Goal: Information Seeking & Learning: Learn about a topic

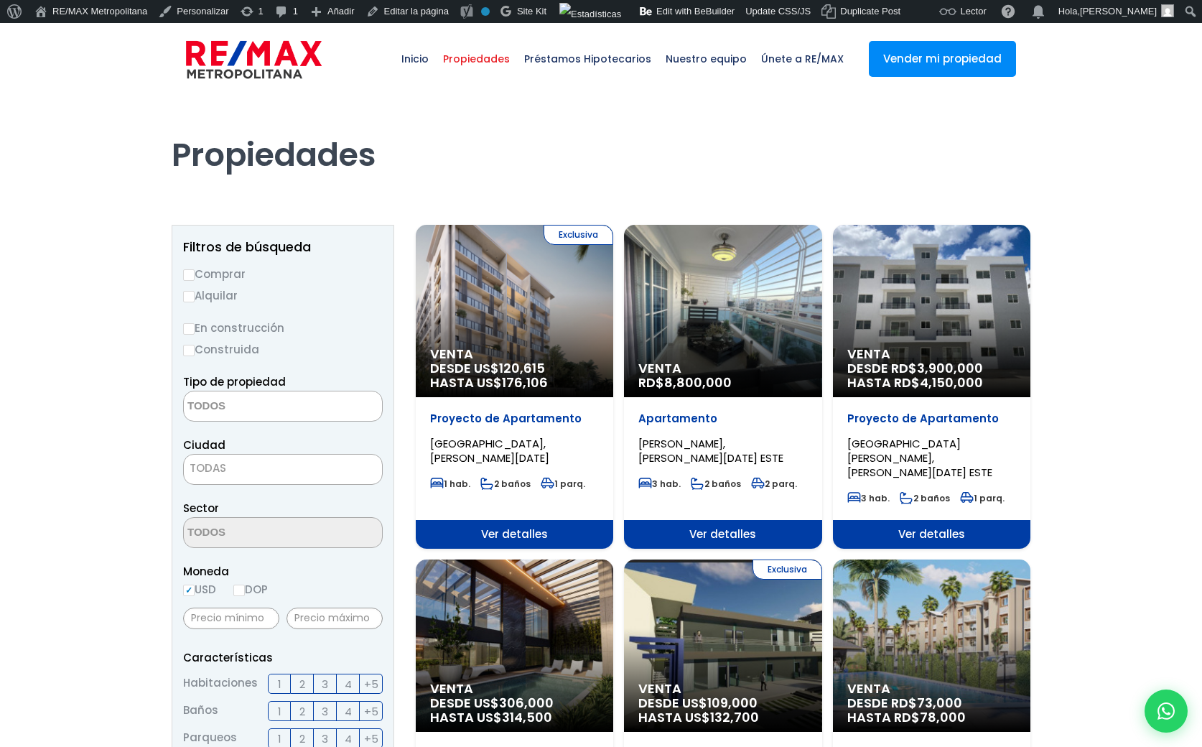
select select
click at [296, 51] on img at bounding box center [254, 59] width 136 height 43
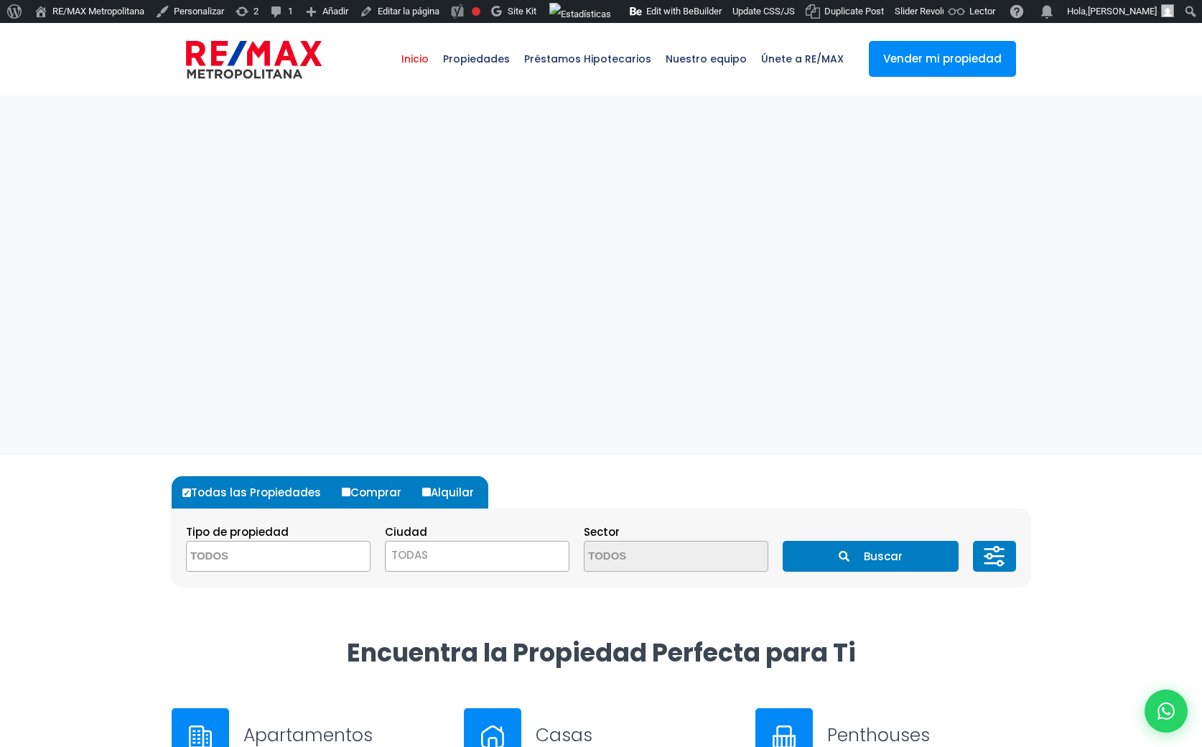
select select
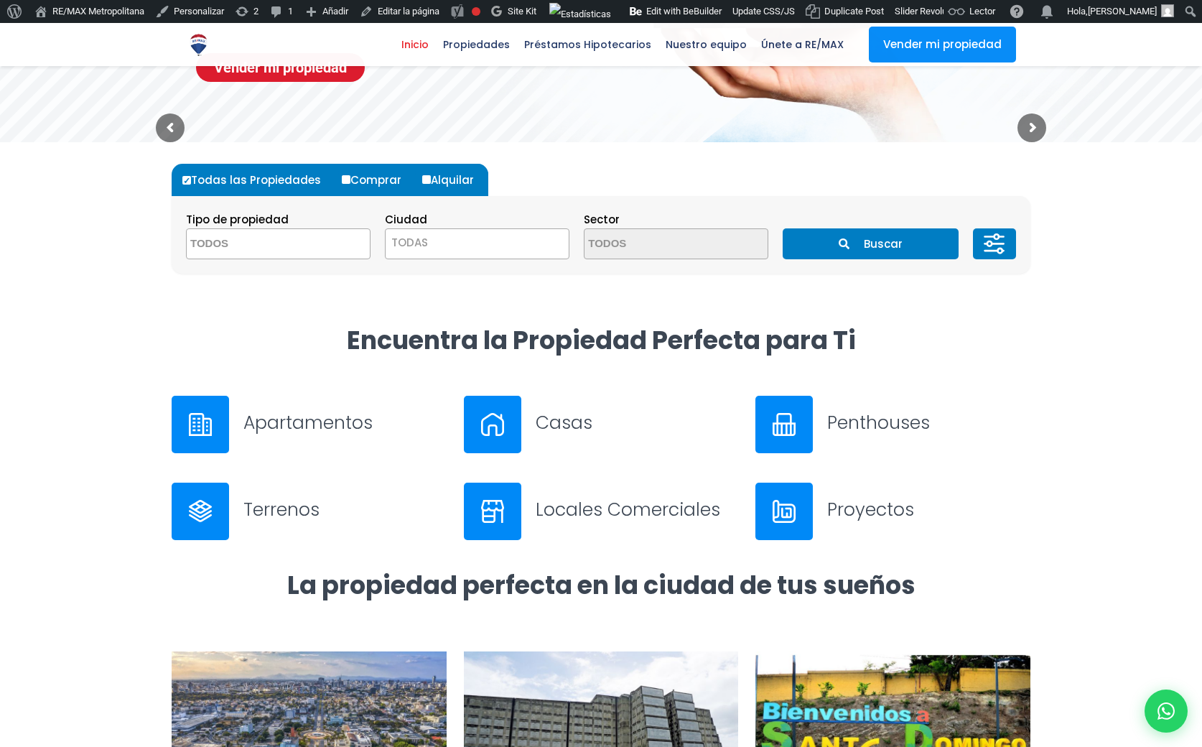
scroll to position [311, 0]
click at [332, 417] on h3 "Apartamentos" at bounding box center [344, 423] width 203 height 25
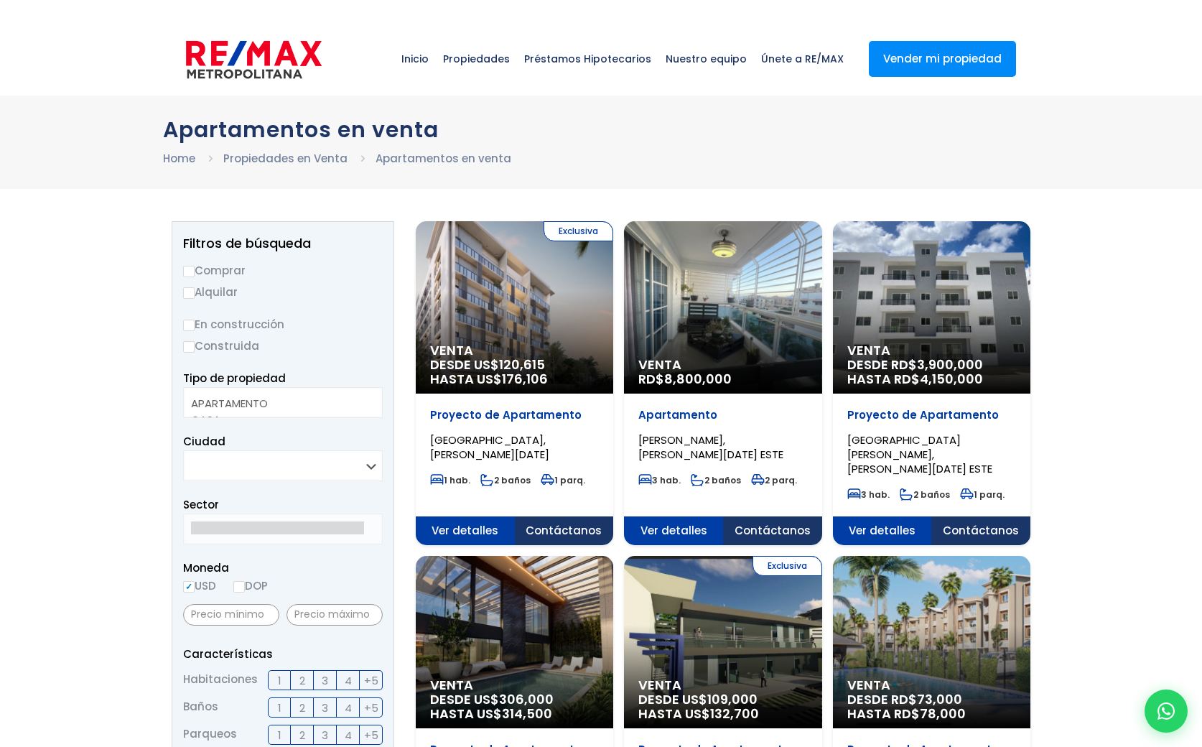
select select
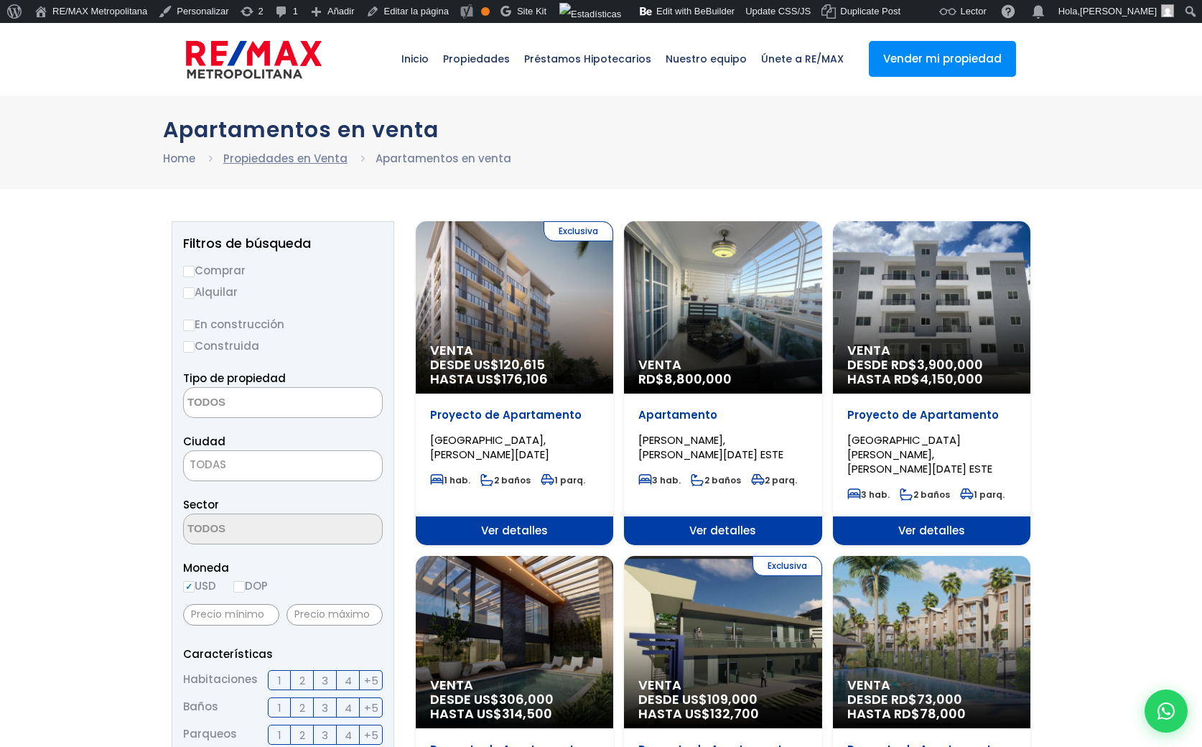
click at [292, 156] on link "Propiedades en Venta" at bounding box center [285, 158] width 124 height 15
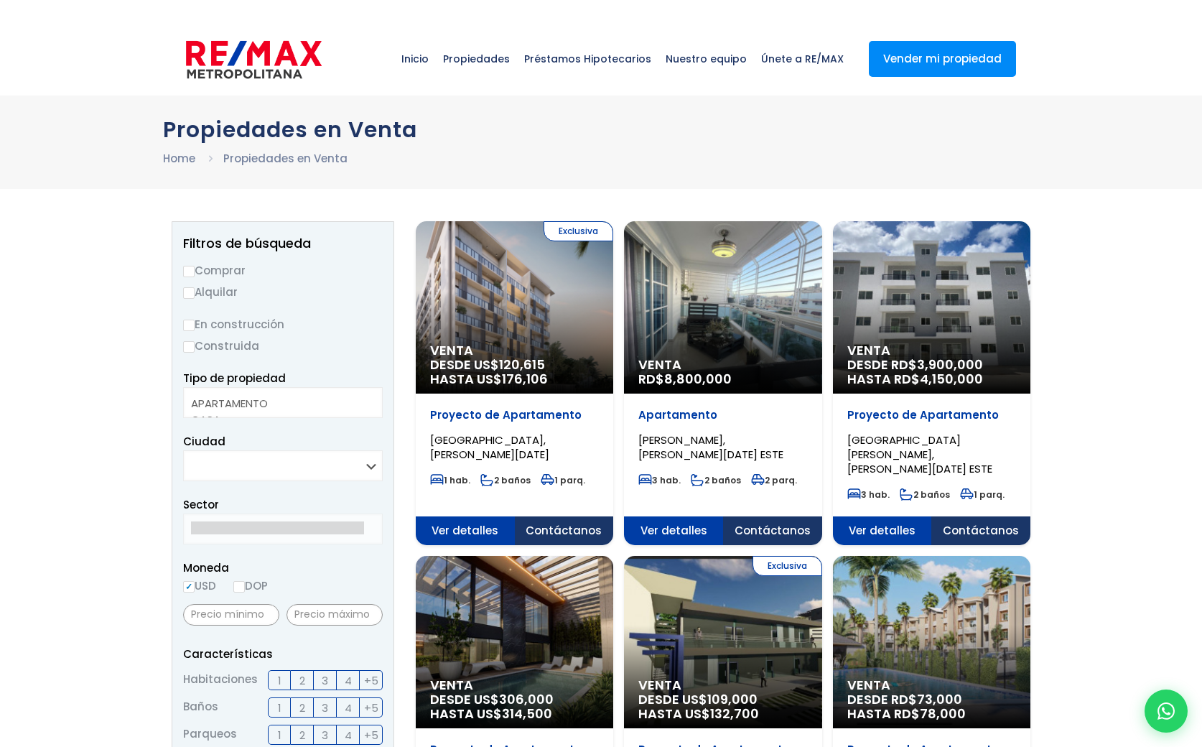
select select
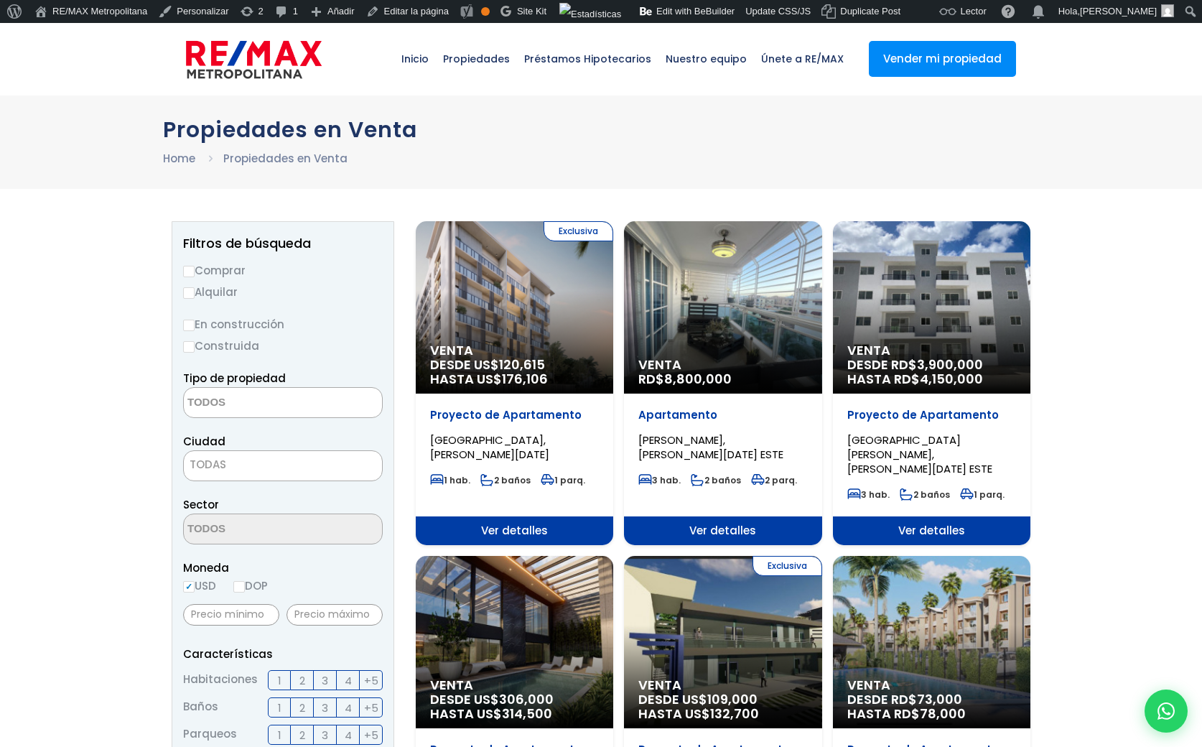
click at [256, 404] on textarea "Search" at bounding box center [253, 403] width 139 height 31
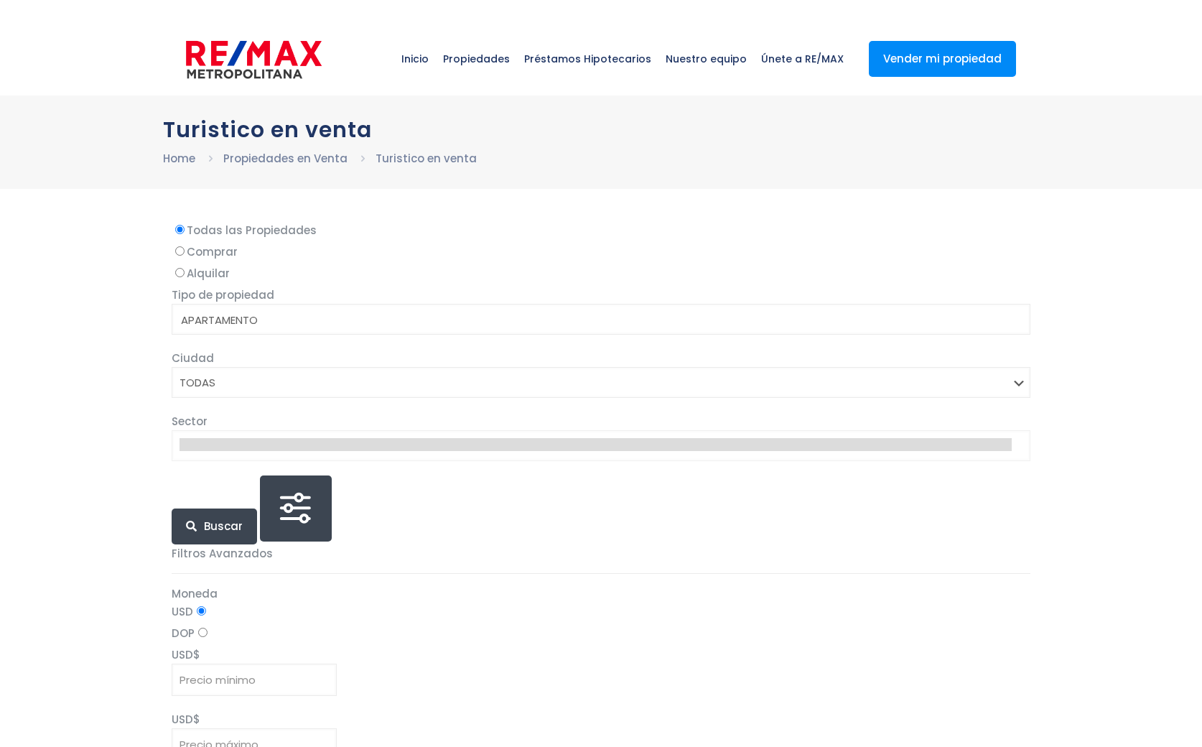
select select
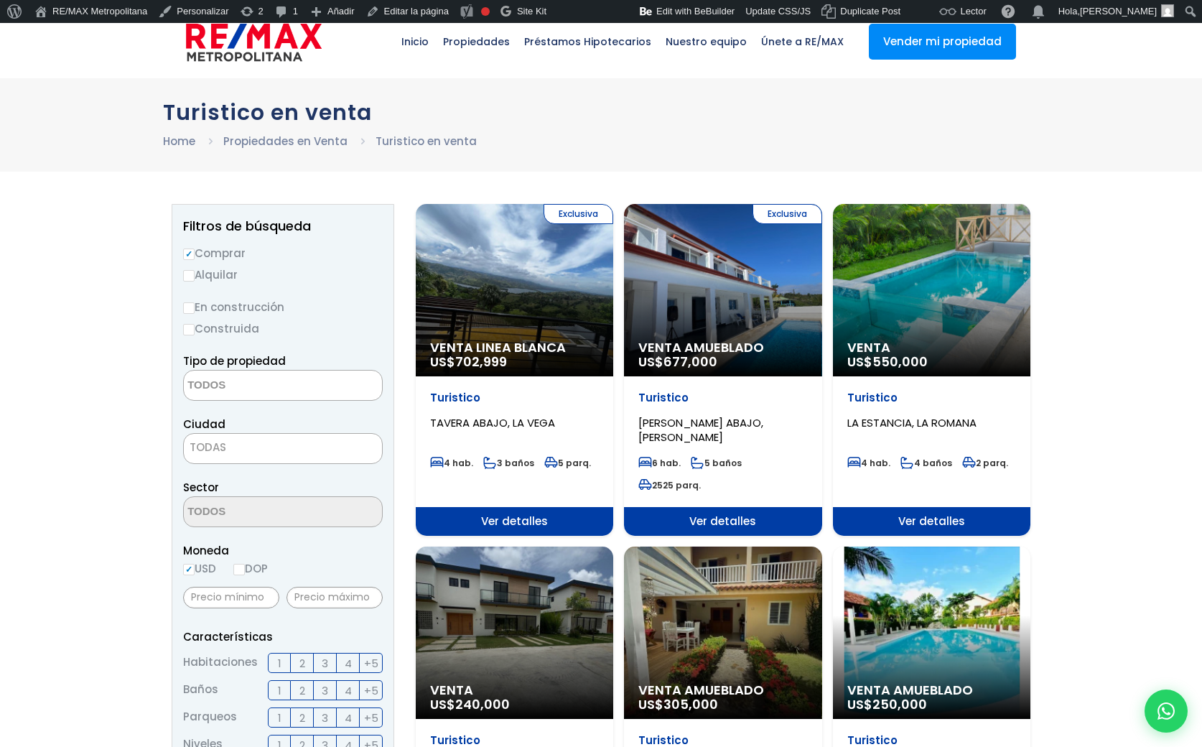
scroll to position [19, 0]
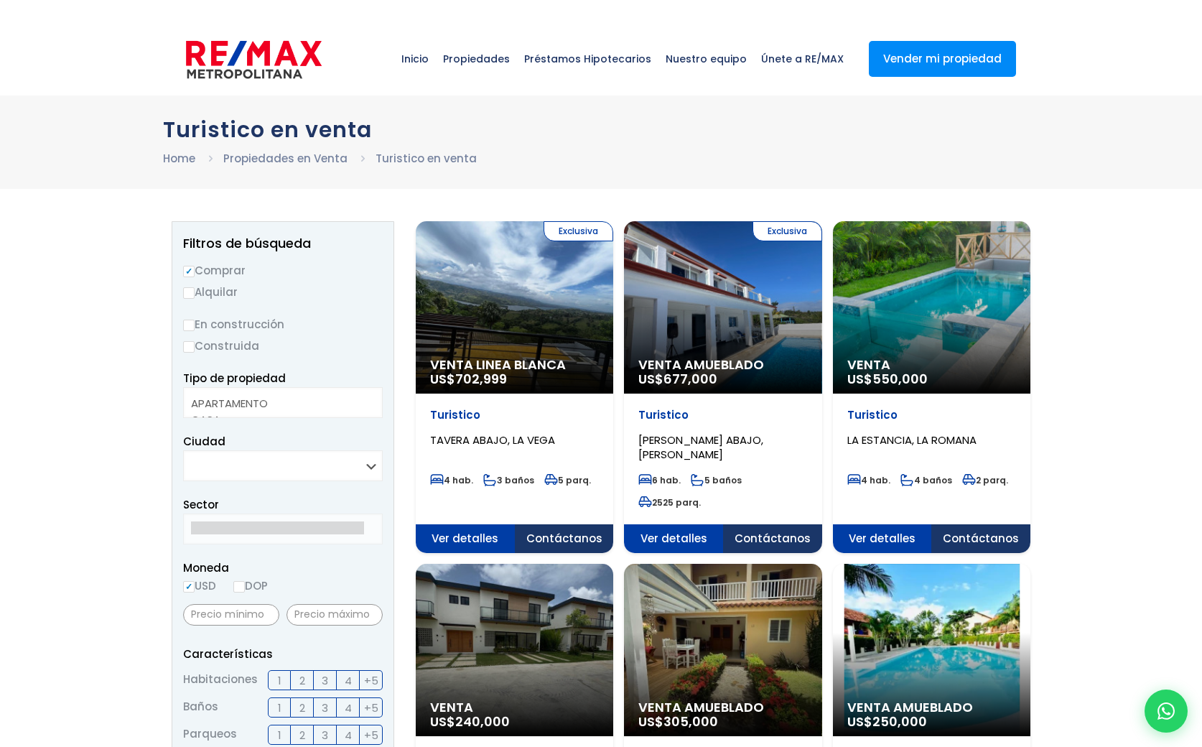
select select
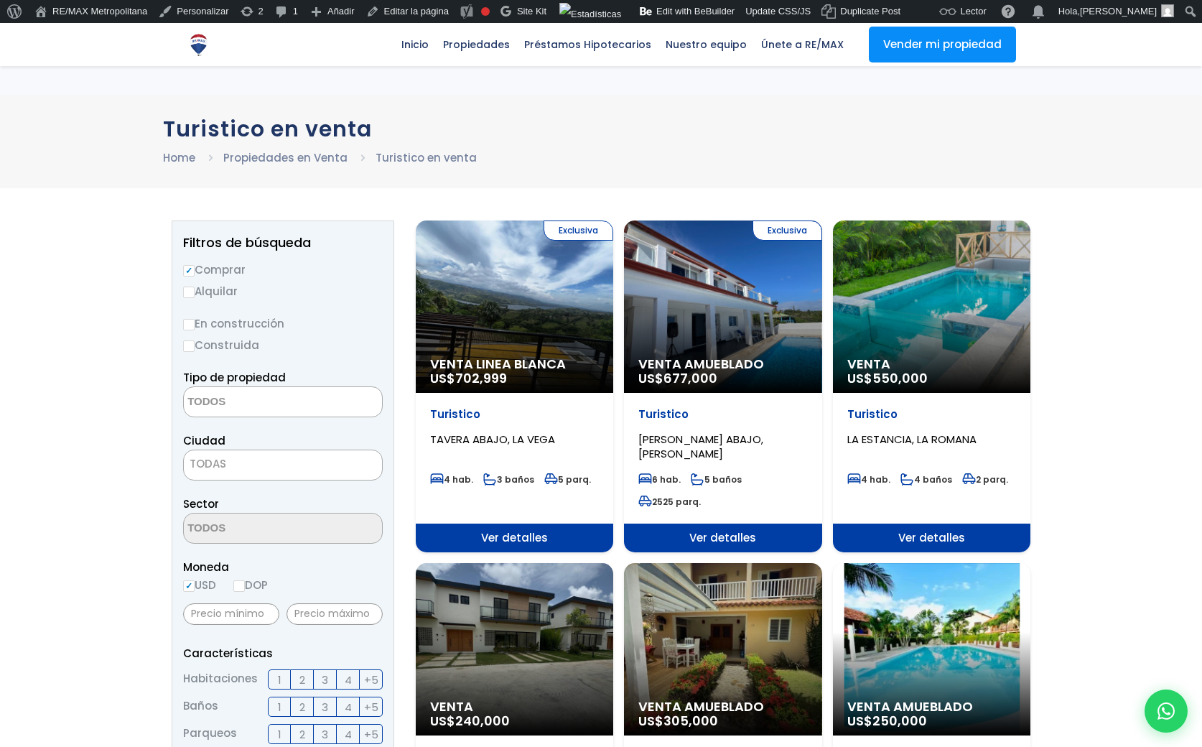
select select
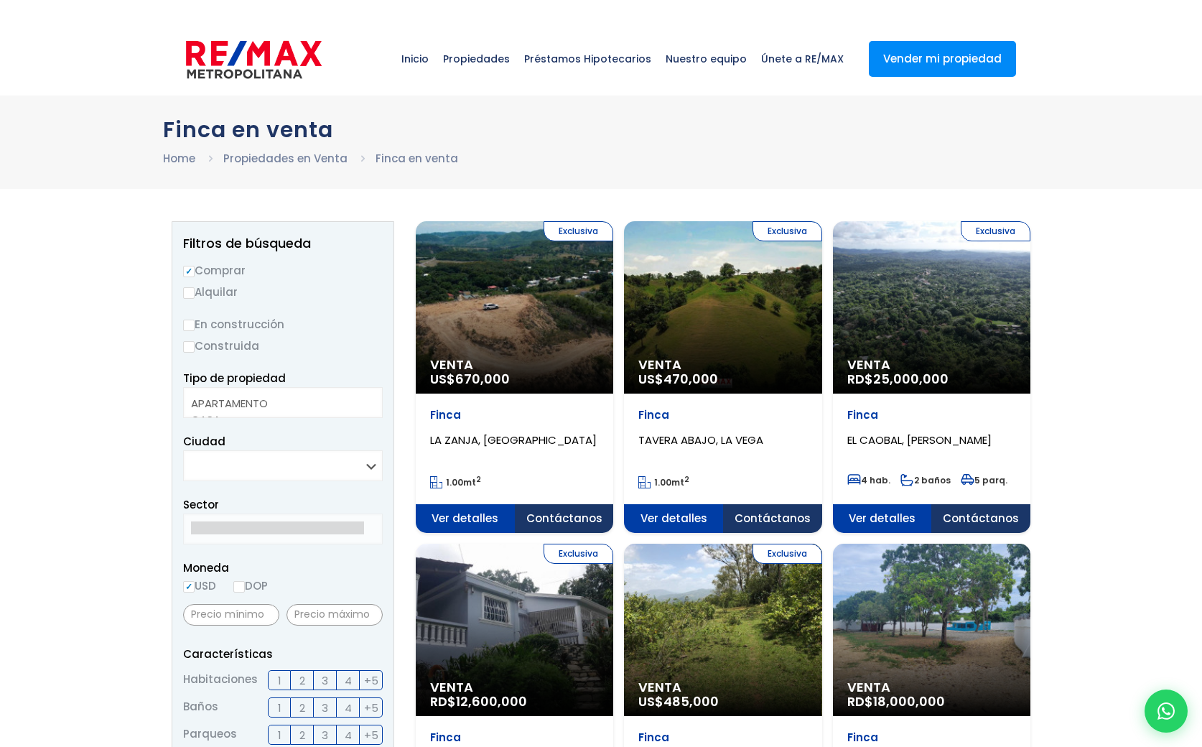
select select
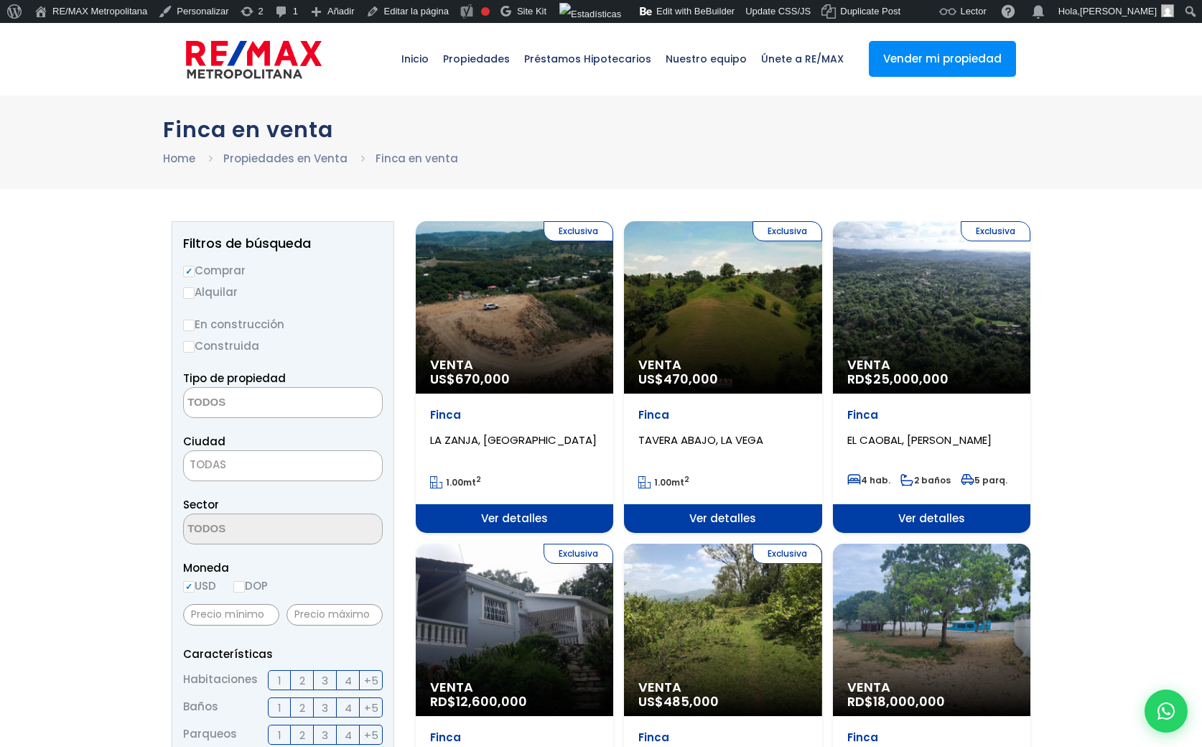
click at [279, 400] on textarea "Search" at bounding box center [253, 403] width 139 height 31
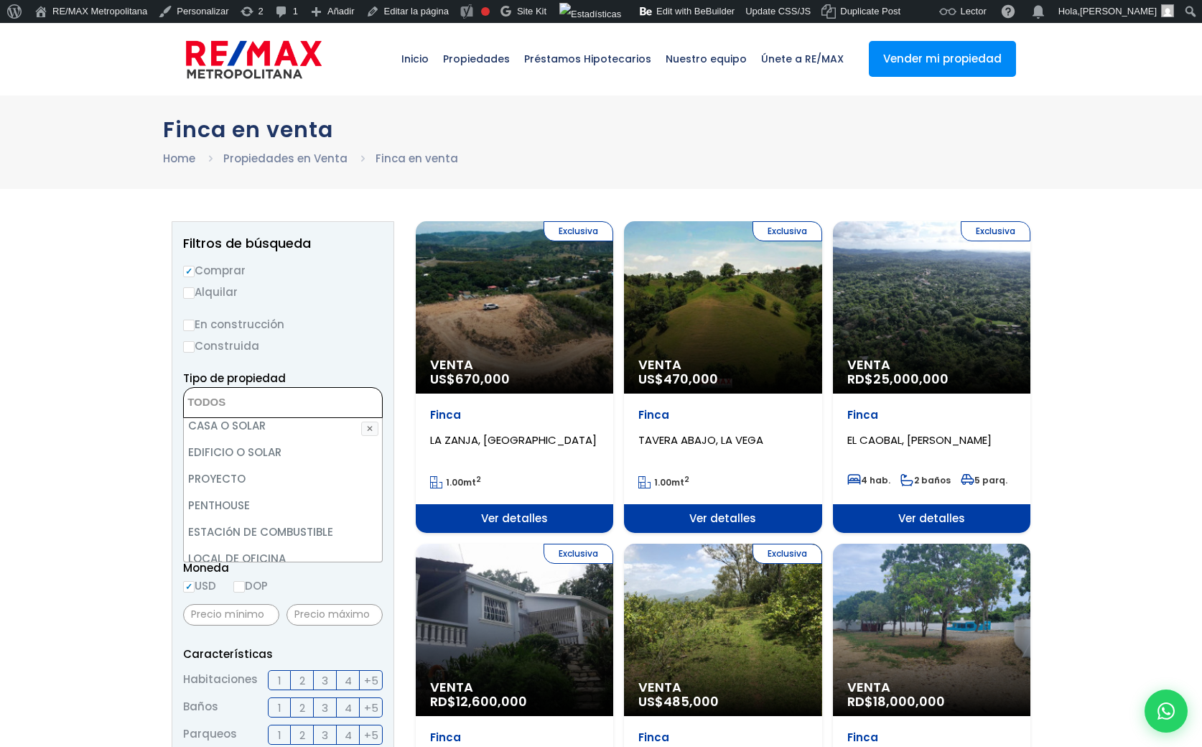
scroll to position [281, 0]
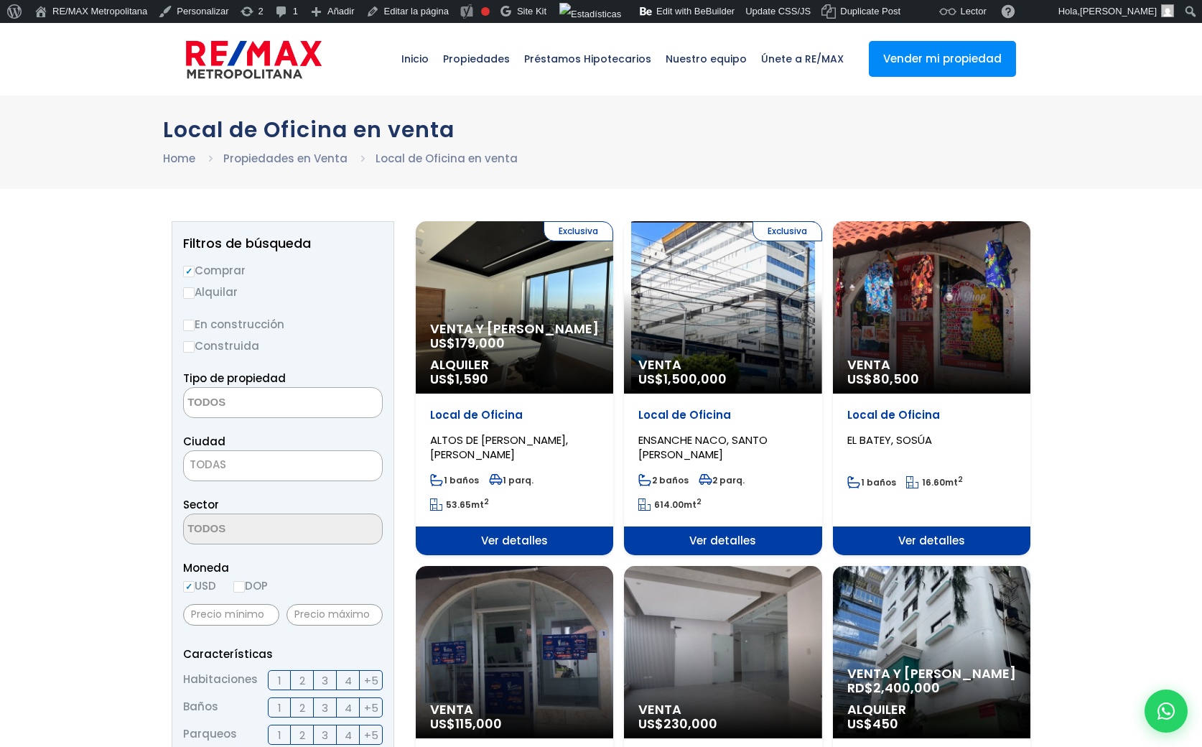
select select
click at [260, 391] on textarea "Search" at bounding box center [253, 403] width 139 height 31
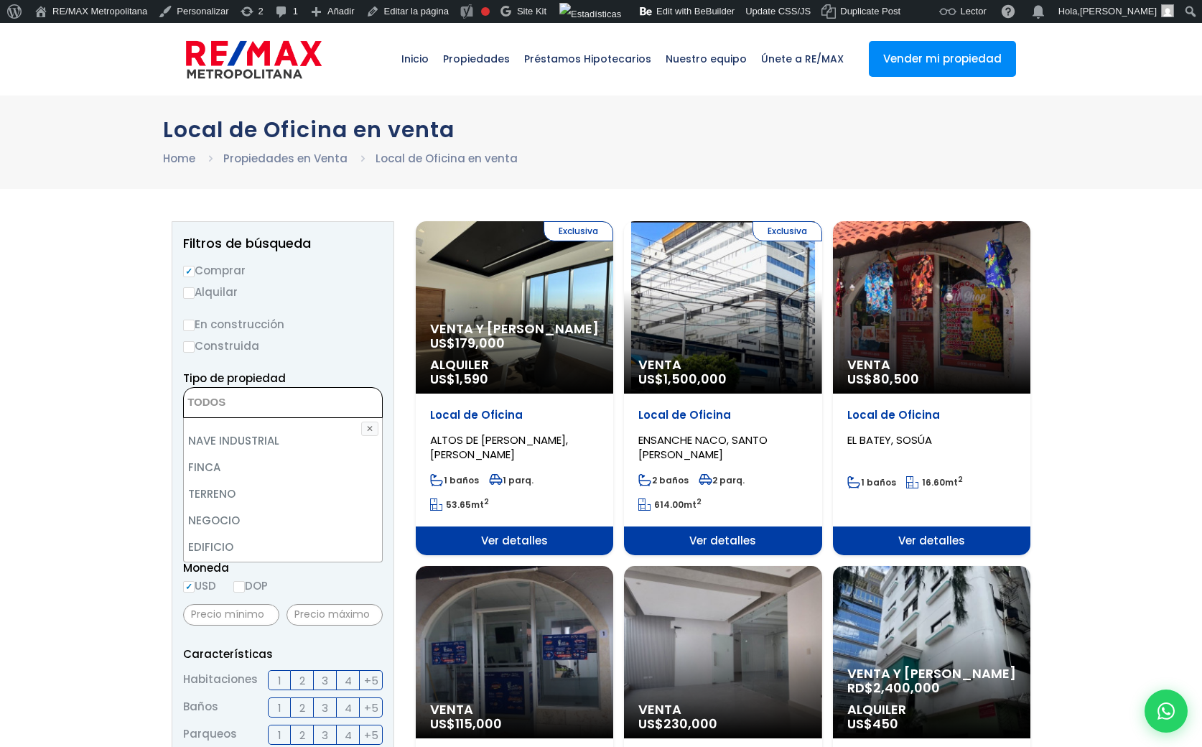
scroll to position [70, 0]
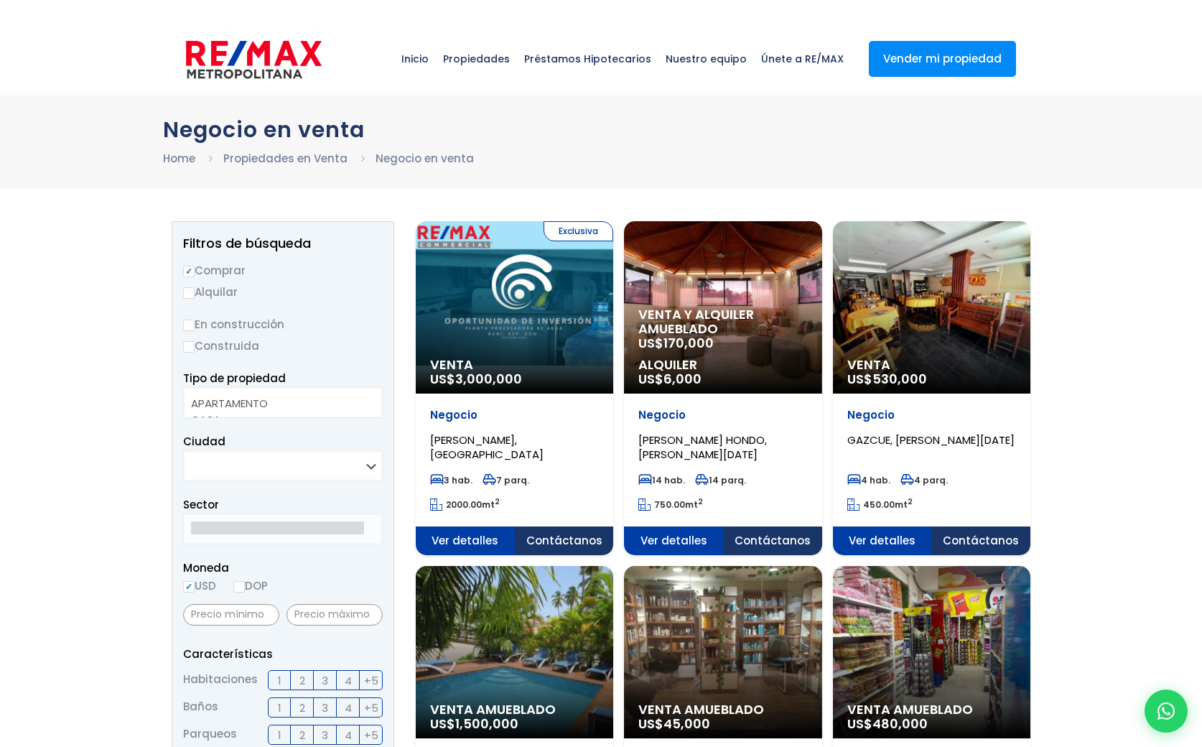
select select
